Goal: Task Accomplishment & Management: Manage account settings

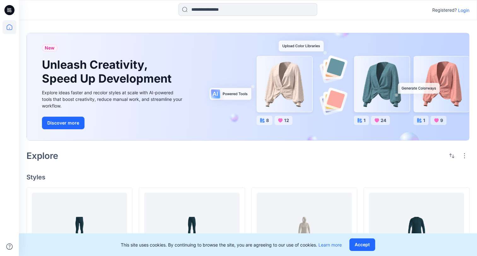
scroll to position [95, 0]
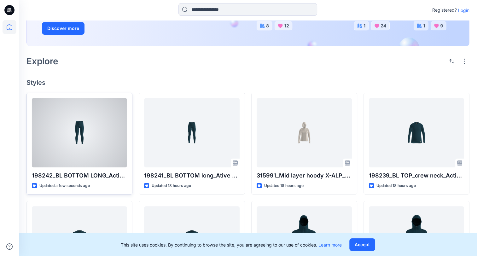
click at [87, 135] on div at bounding box center [79, 132] width 95 height 69
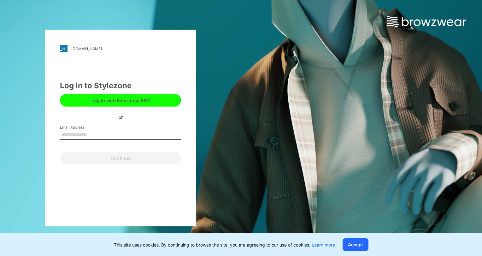
click at [102, 137] on input "Email Address" at bounding box center [120, 134] width 121 height 9
type input "**********"
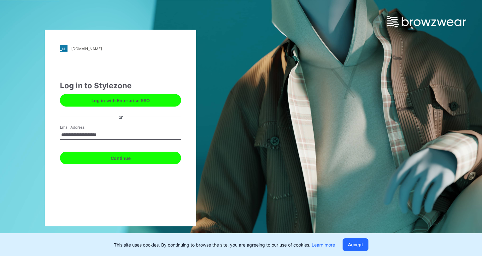
click at [111, 155] on button "Continue" at bounding box center [120, 158] width 121 height 13
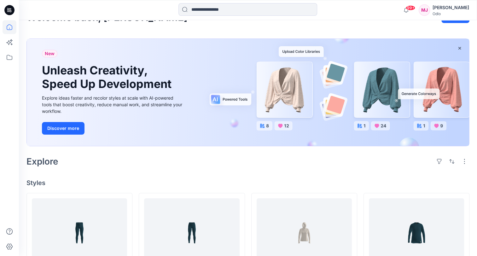
scroll to position [63, 0]
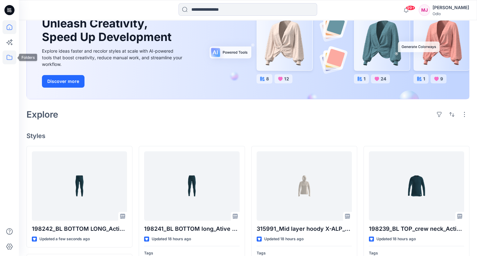
click at [9, 60] on icon at bounding box center [10, 57] width 6 height 5
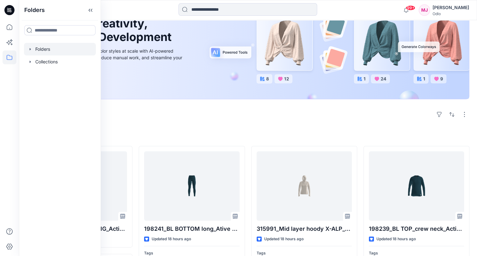
click at [40, 50] on div at bounding box center [60, 49] width 72 height 13
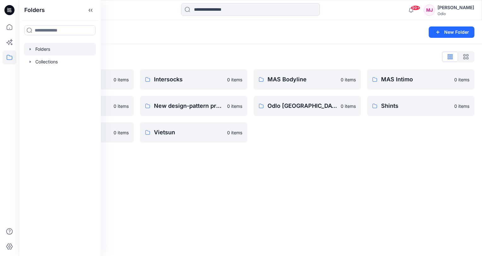
click at [196, 179] on div "Folders New Folder Folders List Gennex, Tayeh 0 items Memteks 0 items Sportstex…" at bounding box center [250, 138] width 463 height 236
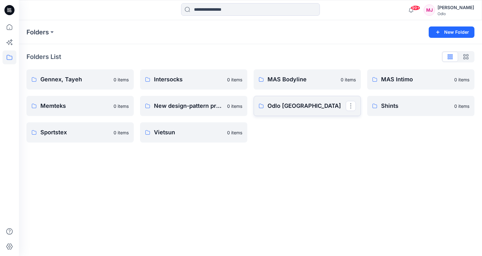
click at [301, 111] on link "Odlo Romania" at bounding box center [307, 106] width 107 height 20
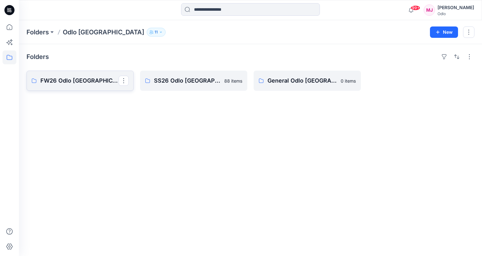
click at [81, 83] on p "FW26 Odlo Romania" at bounding box center [79, 80] width 78 height 9
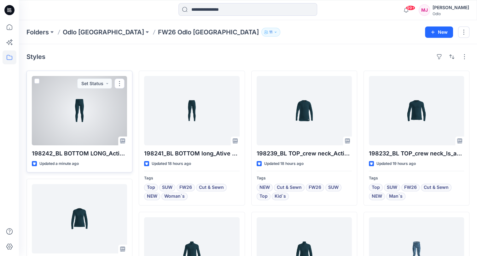
click at [91, 126] on div at bounding box center [79, 110] width 95 height 69
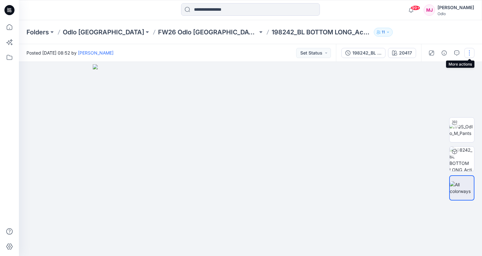
click at [468, 53] on button "button" at bounding box center [469, 53] width 10 height 10
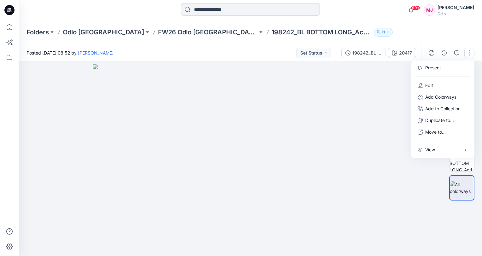
click at [369, 93] on img at bounding box center [250, 160] width 315 height 192
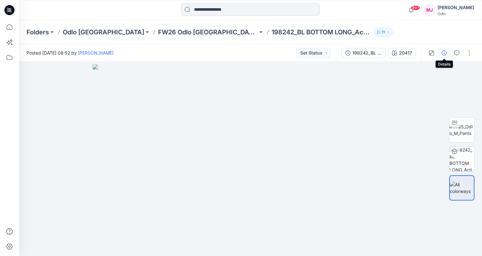
click at [442, 52] on icon "button" at bounding box center [443, 52] width 5 height 5
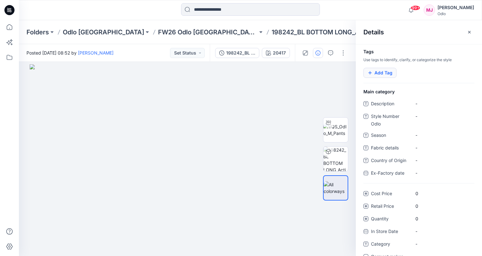
click at [387, 74] on button "Add Tag" at bounding box center [379, 73] width 33 height 10
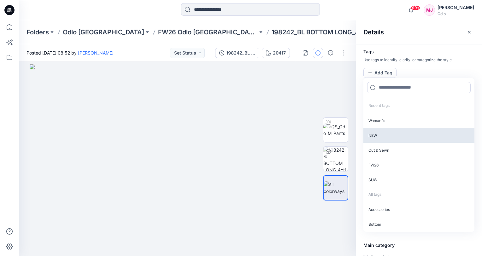
click at [385, 132] on p "NEW" at bounding box center [418, 135] width 111 height 15
click at [384, 133] on p "Cut & Sewn" at bounding box center [418, 134] width 111 height 15
click at [384, 133] on p "FW26" at bounding box center [418, 134] width 111 height 15
click at [384, 133] on p "SUW" at bounding box center [418, 134] width 111 height 15
click at [384, 133] on p "Top" at bounding box center [418, 134] width 111 height 15
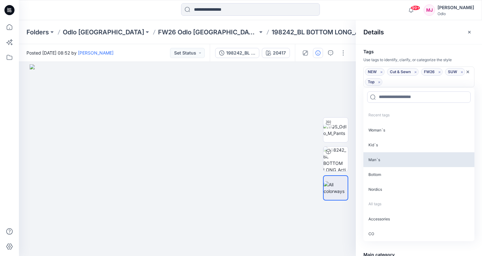
click at [382, 163] on p "Man`s" at bounding box center [418, 159] width 111 height 15
click at [378, 162] on p "Bottom" at bounding box center [418, 159] width 111 height 15
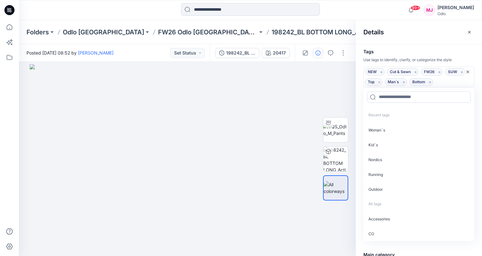
click at [379, 83] on icon "Remove tag" at bounding box center [379, 81] width 5 height 5
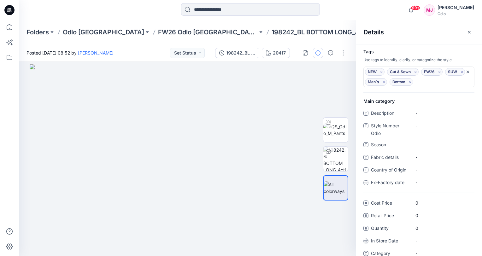
click at [416, 43] on div "Details" at bounding box center [419, 32] width 126 height 24
click at [425, 124] on Odlo "-" at bounding box center [442, 125] width 55 height 7
type textarea "******"
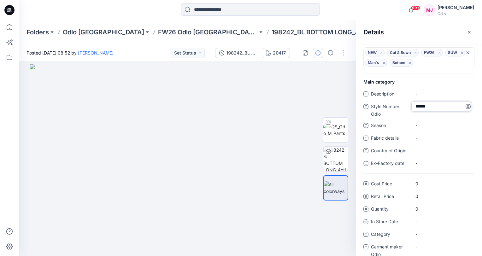
scroll to position [29, 0]
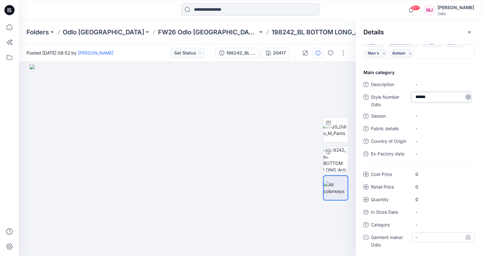
click at [439, 237] on div "-" at bounding box center [442, 237] width 63 height 10
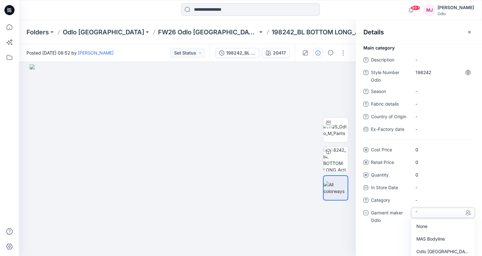
scroll to position [75, 0]
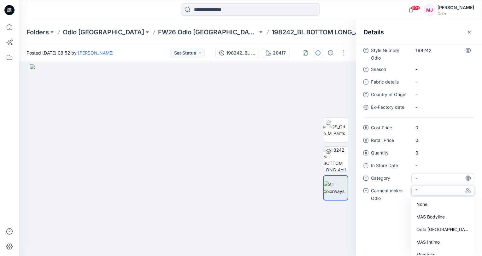
click at [434, 227] on div "Odlo Romania" at bounding box center [442, 230] width 61 height 13
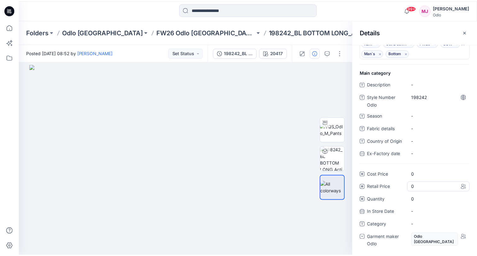
scroll to position [0, 0]
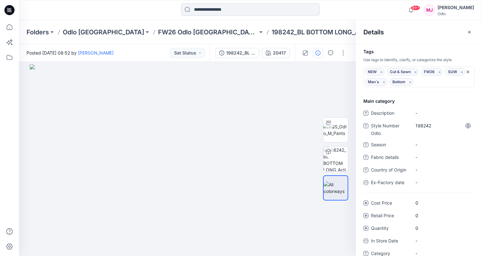
click at [324, 34] on div "Folders Odlo Romania FW26 Odlo Romania 198242_BL BOTTOM LONG_Active X-Warm_SMS_…" at bounding box center [225, 32] width 399 height 9
click at [469, 31] on icon "button" at bounding box center [469, 32] width 5 height 5
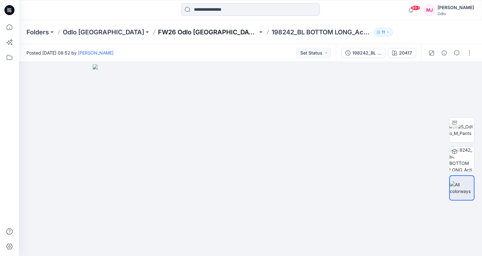
click at [158, 32] on p "FW26 Odlo Romania" at bounding box center [208, 32] width 100 height 9
